Goal: Task Accomplishment & Management: Manage account settings

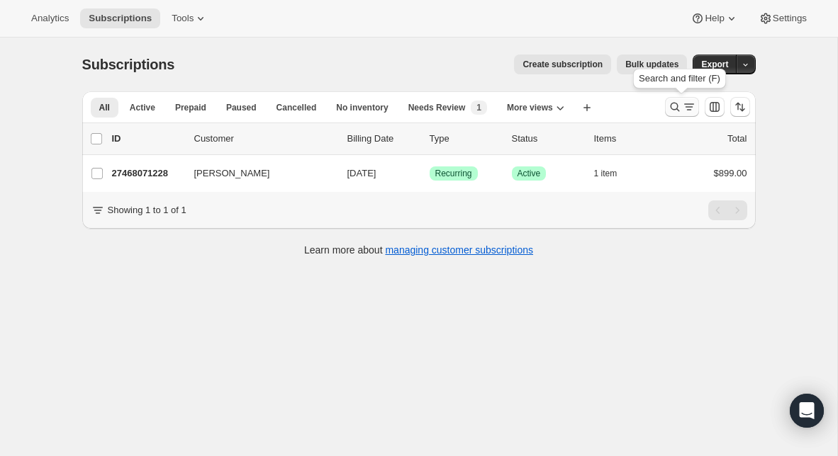
click at [675, 108] on icon "Search and filter results" at bounding box center [675, 107] width 14 height 14
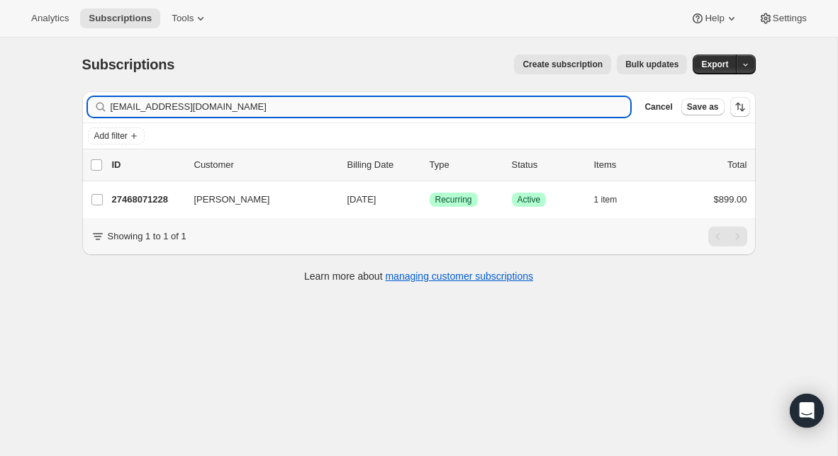
click at [356, 100] on input "[EMAIL_ADDRESS][DOMAIN_NAME]" at bounding box center [371, 107] width 520 height 20
type input "[EMAIL_ADDRESS][DOMAIN_NAME]"
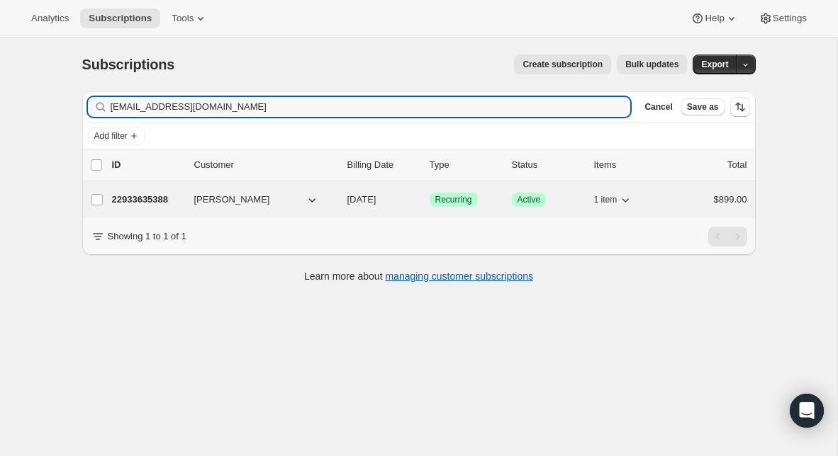
click at [154, 193] on p "22933635388" at bounding box center [147, 200] width 71 height 14
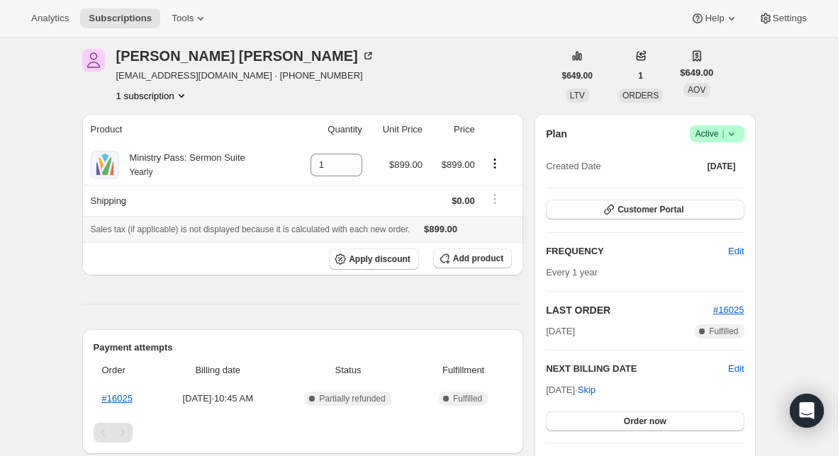
scroll to position [50, 0]
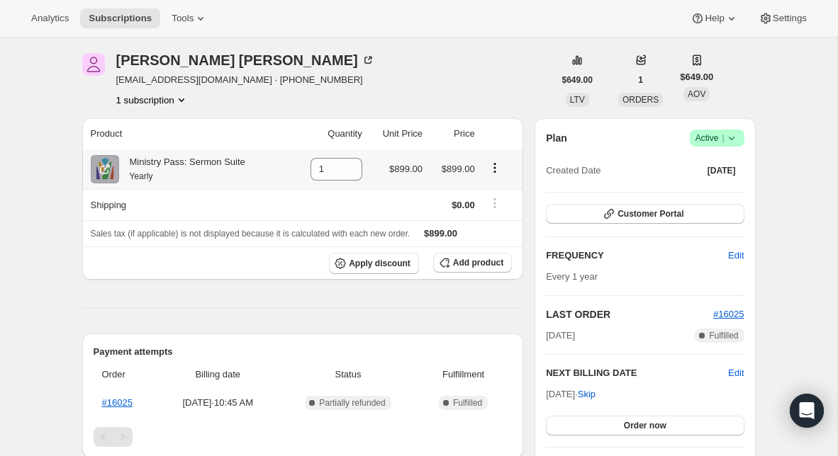
click at [494, 169] on icon "Product actions" at bounding box center [495, 168] width 14 height 14
click at [491, 199] on span "Swap variant" at bounding box center [494, 195] width 53 height 11
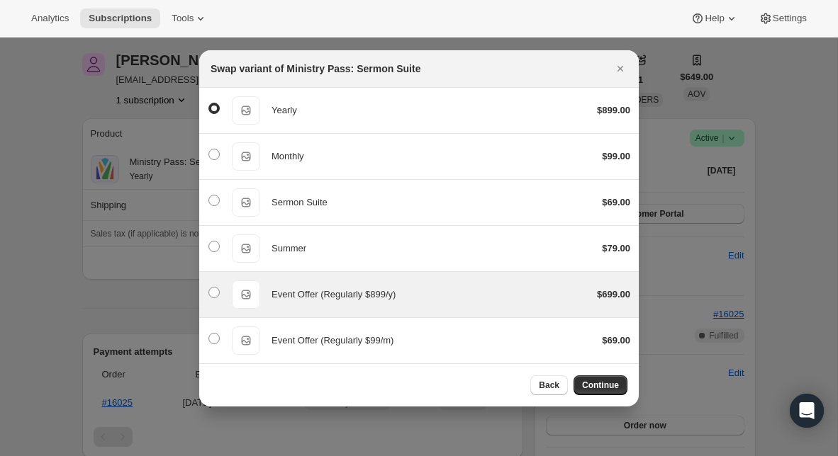
click at [445, 296] on div "Event Offer (Regularly $899/y)" at bounding box center [428, 295] width 314 height 14
radio input "false"
radio input "true"
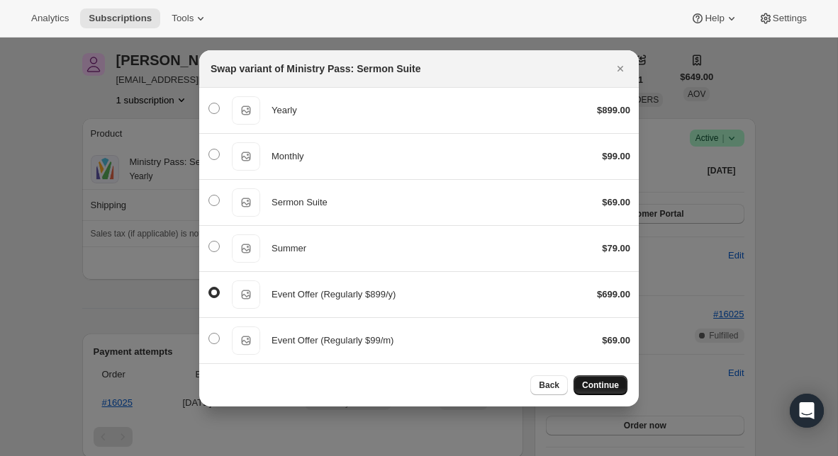
click at [585, 388] on span "Continue" at bounding box center [600, 385] width 37 height 11
select select "fixed"
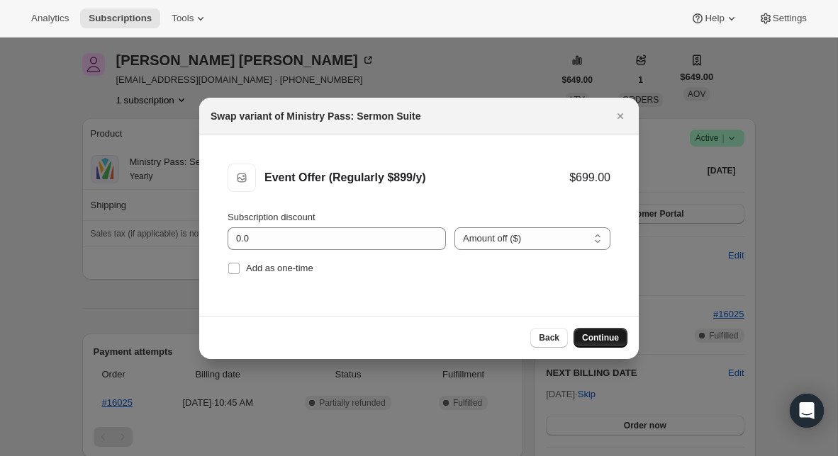
click at [592, 340] on span "Continue" at bounding box center [600, 337] width 37 height 11
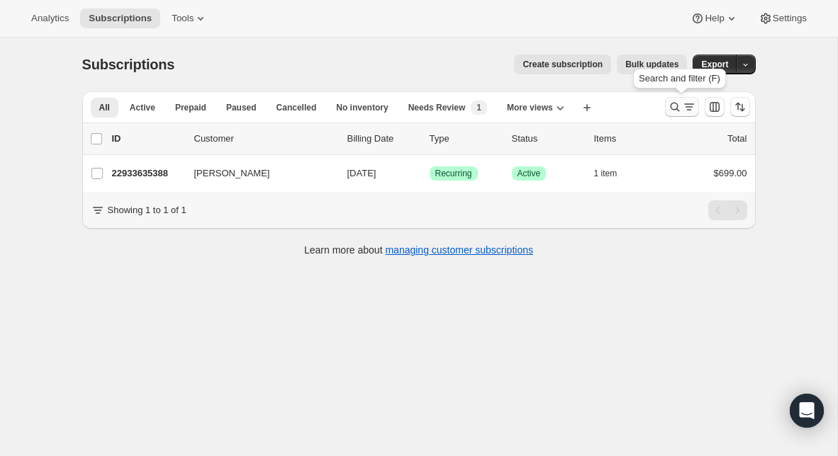
click at [676, 106] on icon "Search and filter results" at bounding box center [674, 107] width 9 height 9
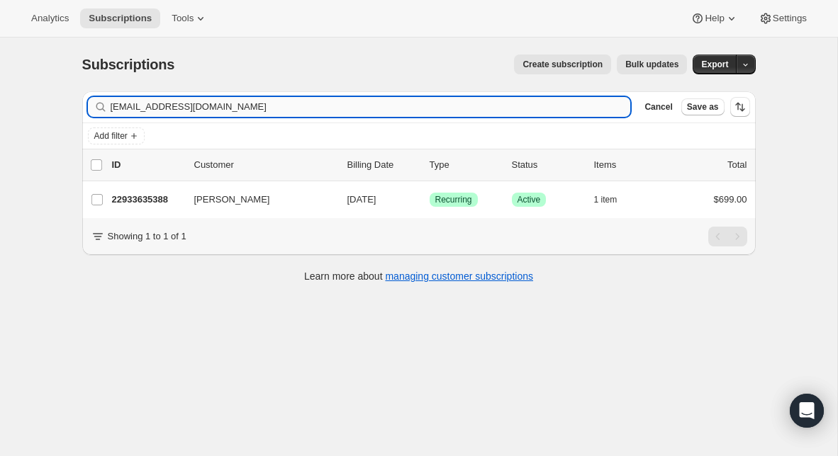
click at [446, 103] on input "[EMAIL_ADDRESS][DOMAIN_NAME]" at bounding box center [371, 107] width 520 height 20
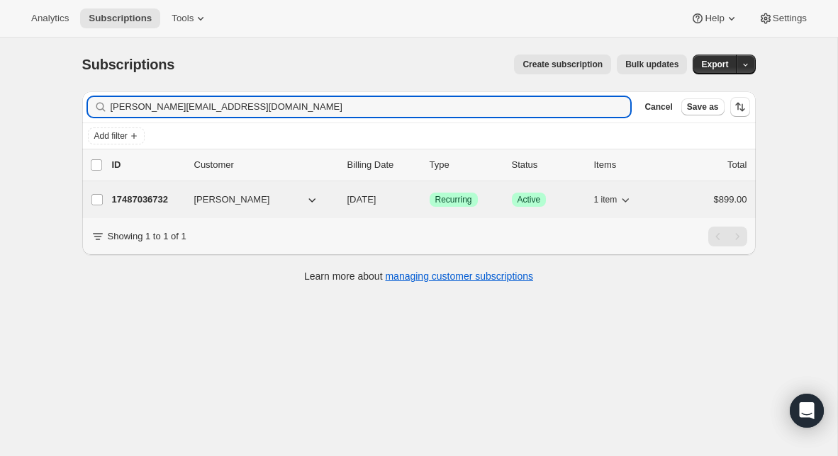
type input "[PERSON_NAME][EMAIL_ADDRESS][DOMAIN_NAME]"
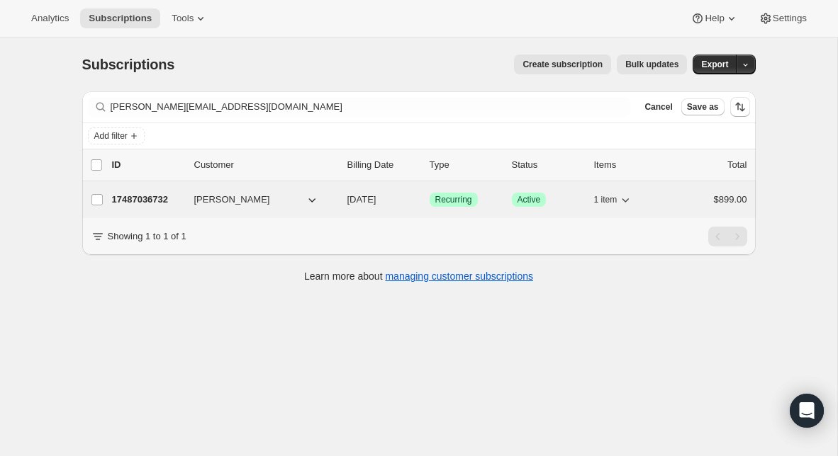
click at [152, 199] on p "17487036732" at bounding box center [147, 200] width 71 height 14
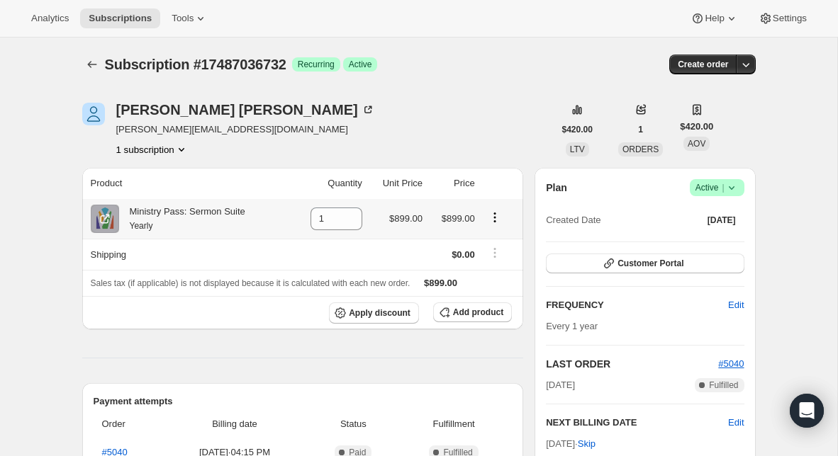
click at [502, 218] on icon "Product actions" at bounding box center [495, 217] width 14 height 14
click at [492, 249] on span "Swap variant" at bounding box center [494, 245] width 53 height 11
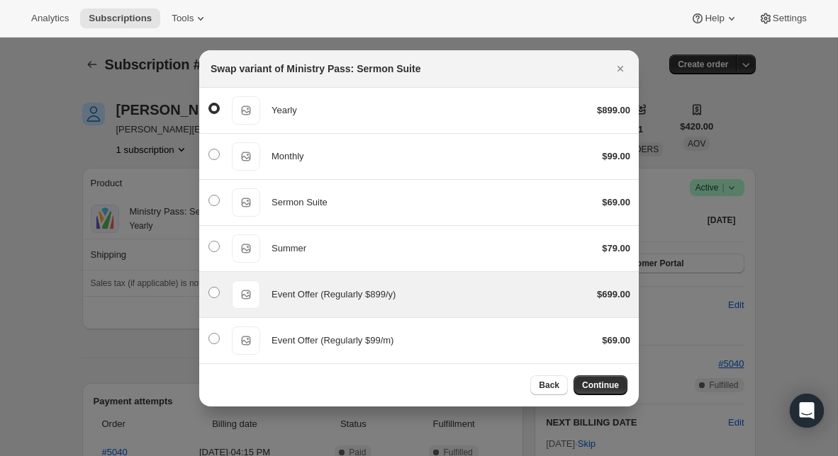
click at [490, 291] on div "Event Offer (Regularly $899/y)" at bounding box center [428, 295] width 314 height 14
radio input "false"
radio input "true"
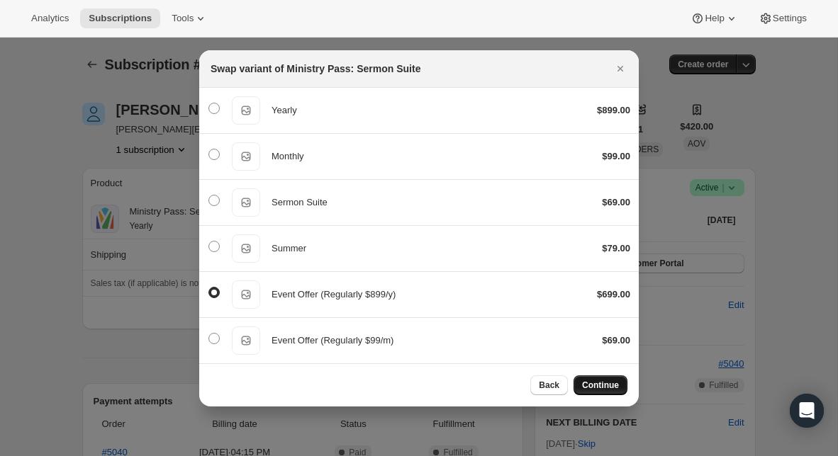
click at [596, 378] on button "Continue" at bounding box center [600, 386] width 54 height 20
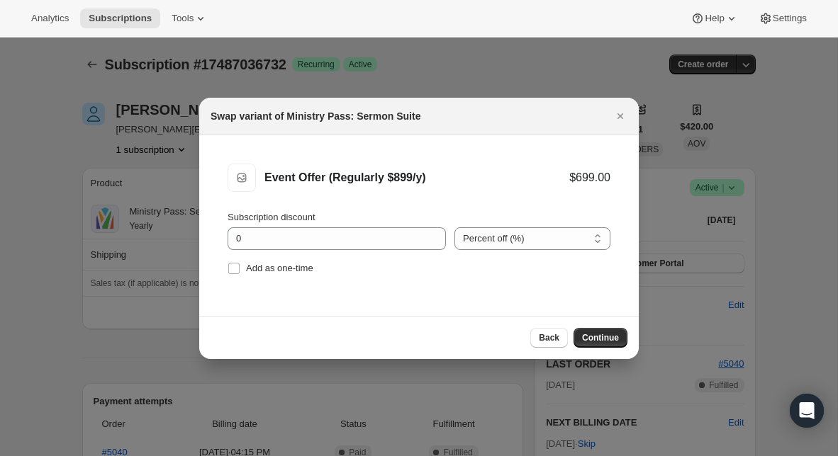
click at [591, 349] on div "Back Continue" at bounding box center [418, 337] width 439 height 43
click at [600, 335] on span "Continue" at bounding box center [600, 337] width 37 height 11
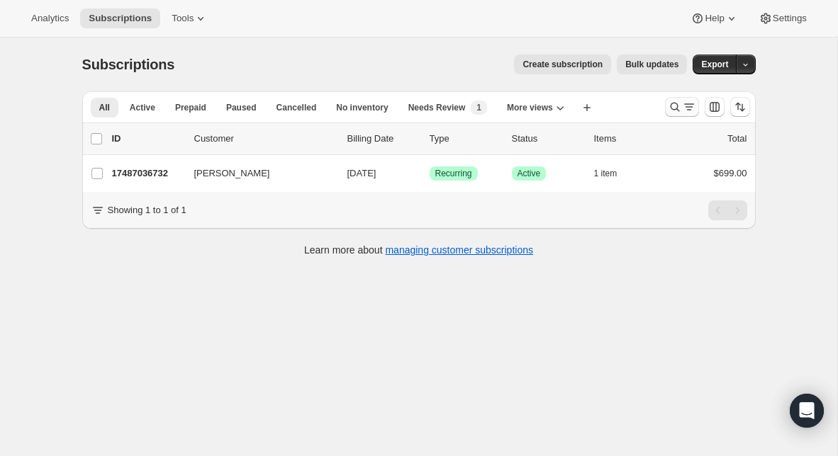
click at [671, 111] on icon "Search and filter results" at bounding box center [675, 107] width 14 height 14
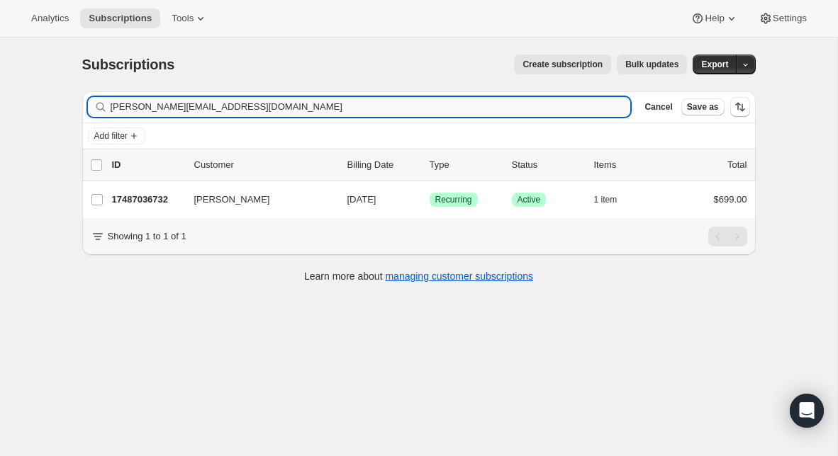
click at [285, 102] on input "[PERSON_NAME][EMAIL_ADDRESS][DOMAIN_NAME]" at bounding box center [371, 107] width 520 height 20
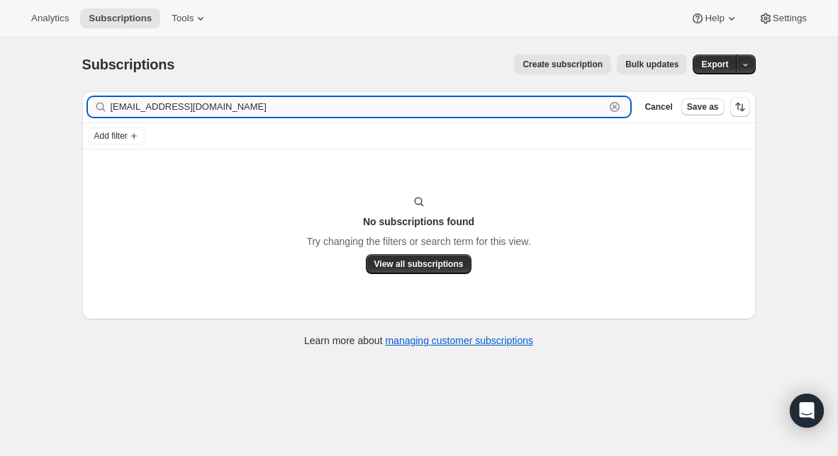
click at [196, 107] on input "[EMAIL_ADDRESS][DOMAIN_NAME]" at bounding box center [358, 107] width 495 height 20
paste input "[PERSON_NAME][EMAIL_ADDRESS][DOMAIN_NAME]"
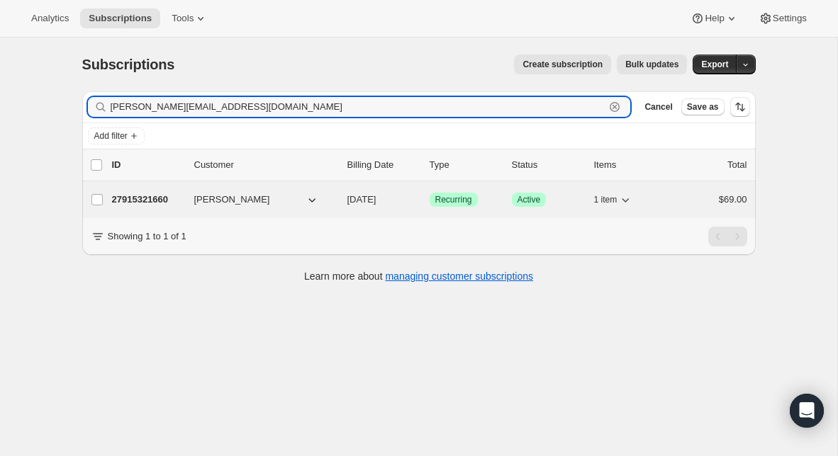
type input "[PERSON_NAME][EMAIL_ADDRESS][DOMAIN_NAME]"
click at [137, 198] on p "27915321660" at bounding box center [147, 200] width 71 height 14
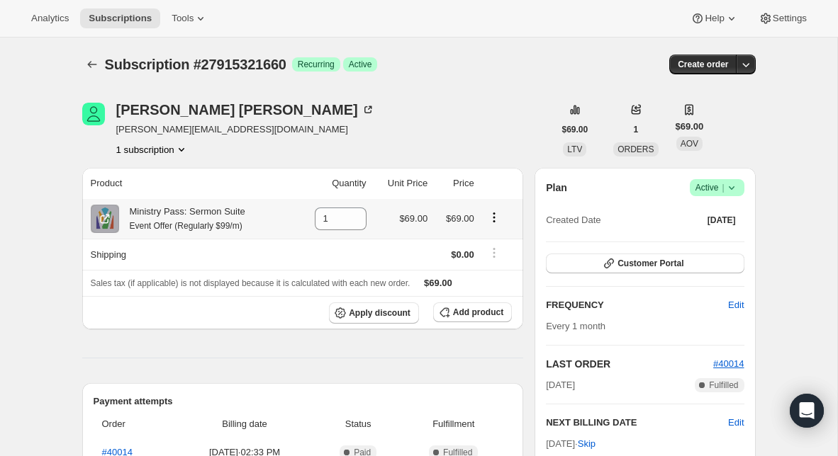
click at [492, 218] on icon "Product actions" at bounding box center [494, 217] width 14 height 14
click at [496, 248] on span "Swap variant" at bounding box center [493, 245] width 53 height 11
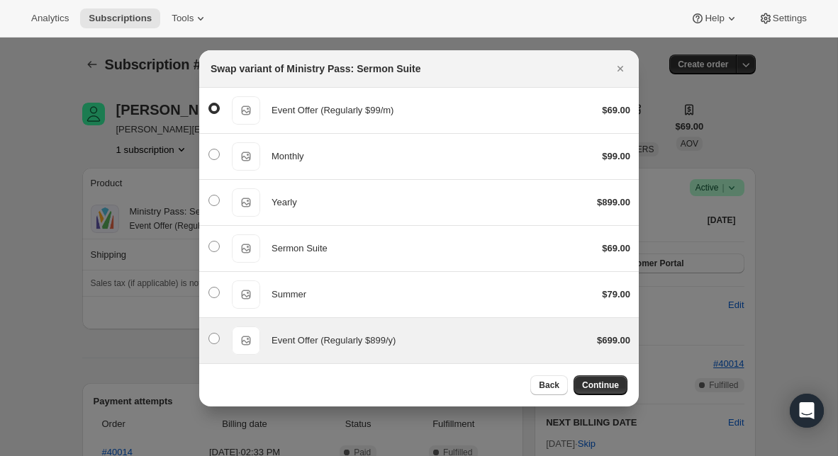
click at [419, 327] on div "Event Offer (Regularly $899/y) Event Offer (Regularly $899/y) $699.00" at bounding box center [419, 341] width 422 height 28
radio input "false"
radio input "true"
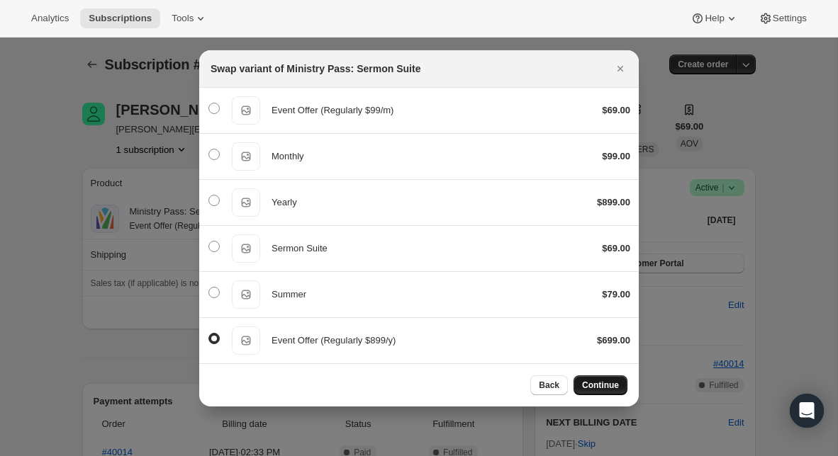
click at [595, 381] on span "Continue" at bounding box center [600, 385] width 37 height 11
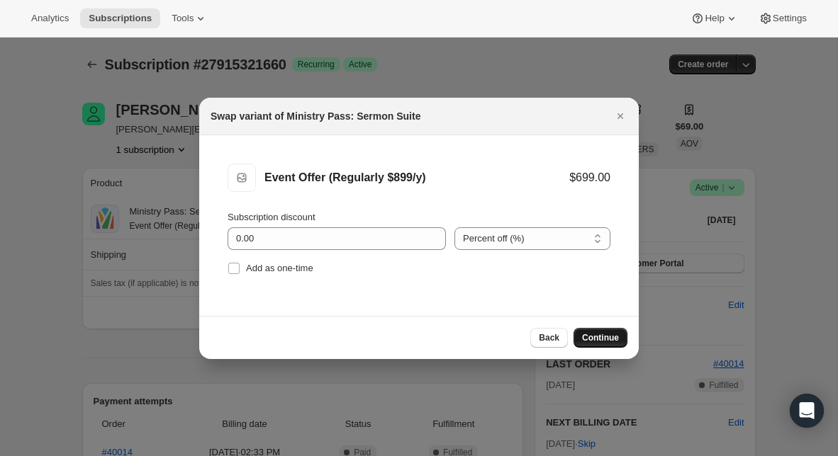
click at [601, 343] on button "Continue" at bounding box center [600, 338] width 54 height 20
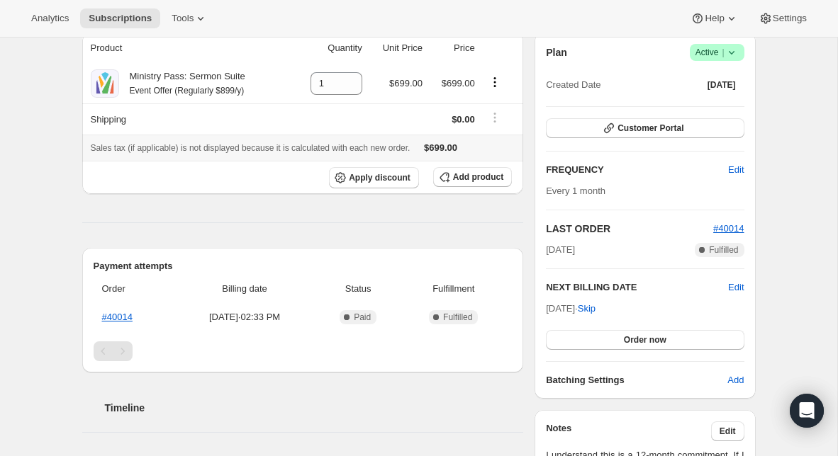
scroll to position [140, 0]
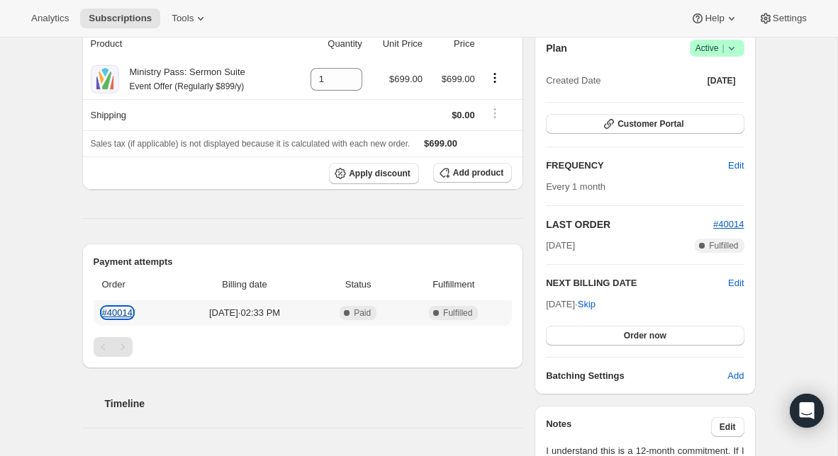
click at [123, 311] on link "#40014" at bounding box center [117, 313] width 30 height 11
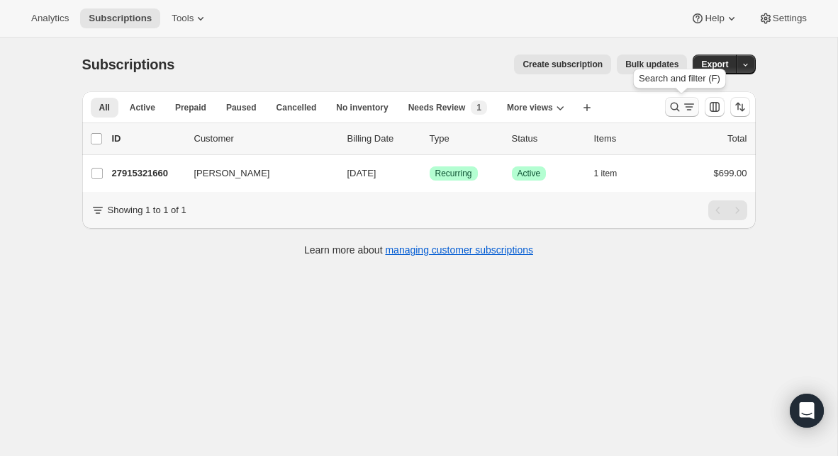
click at [671, 103] on icon "Search and filter results" at bounding box center [674, 107] width 9 height 9
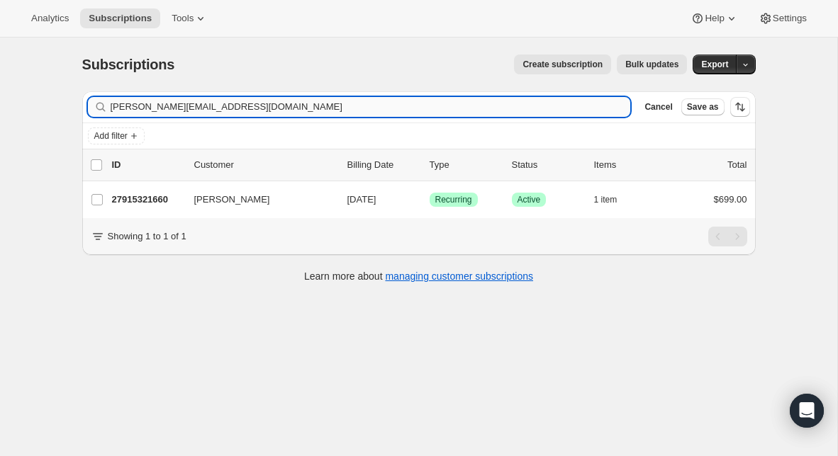
click at [442, 106] on input "[PERSON_NAME][EMAIL_ADDRESS][DOMAIN_NAME]" at bounding box center [371, 107] width 520 height 20
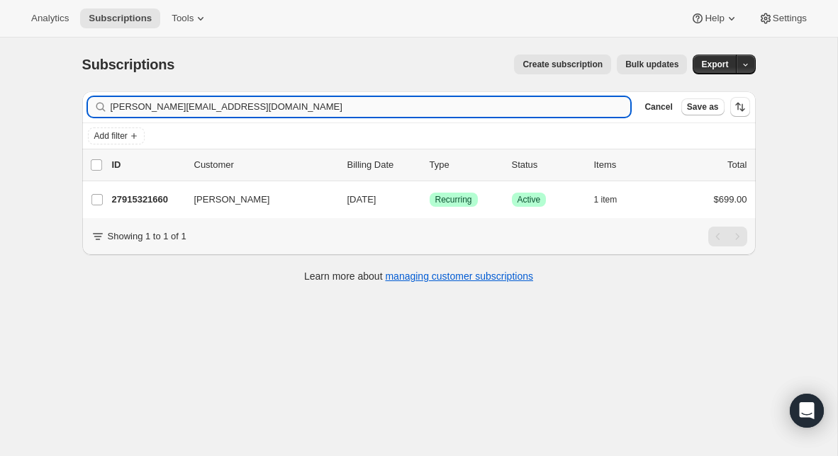
click at [442, 106] on input "[PERSON_NAME][EMAIL_ADDRESS][DOMAIN_NAME]" at bounding box center [371, 107] width 520 height 20
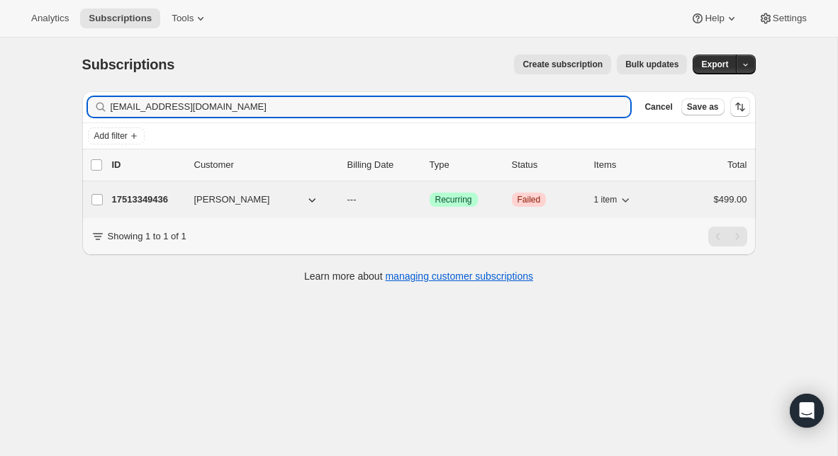
type input "[EMAIL_ADDRESS][DOMAIN_NAME]"
click at [142, 198] on p "17513349436" at bounding box center [147, 200] width 71 height 14
